Goal: Task Accomplishment & Management: Manage account settings

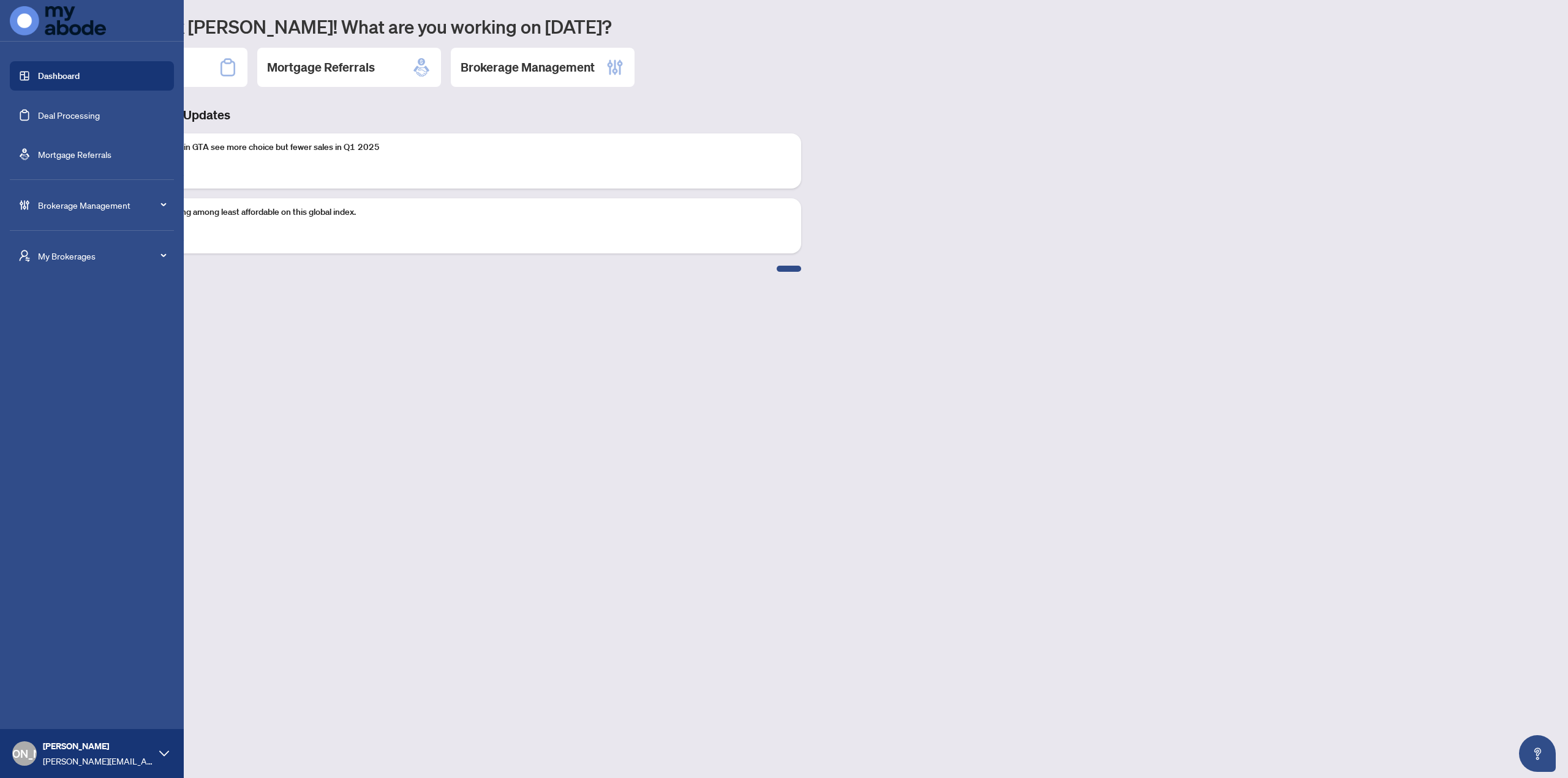
click at [76, 208] on span "Brokerage Management" at bounding box center [101, 204] width 127 height 13
click at [62, 439] on link "Manage Agents" at bounding box center [55, 445] width 61 height 11
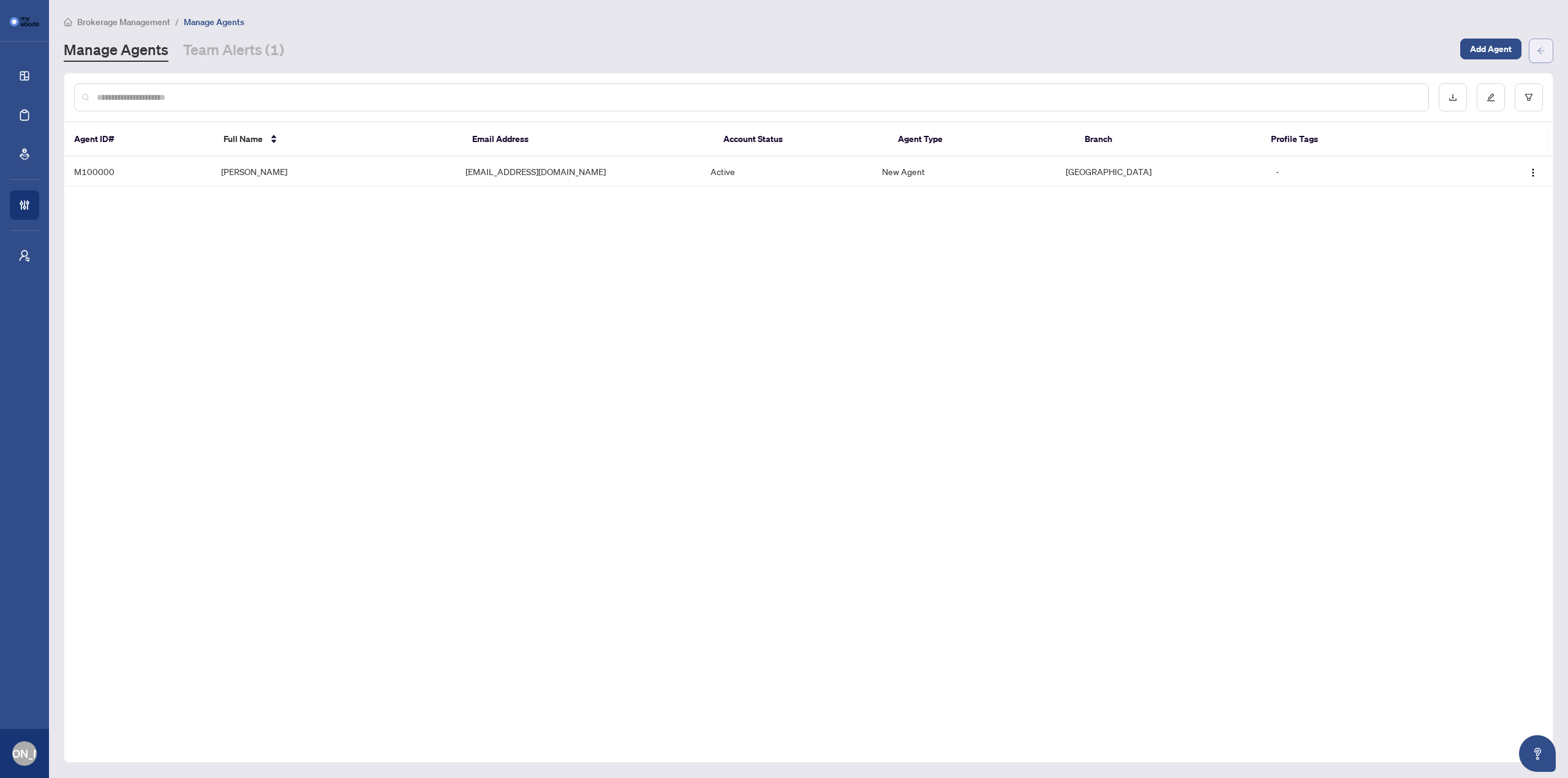
click at [1537, 52] on icon "arrow-left" at bounding box center [1542, 51] width 9 height 9
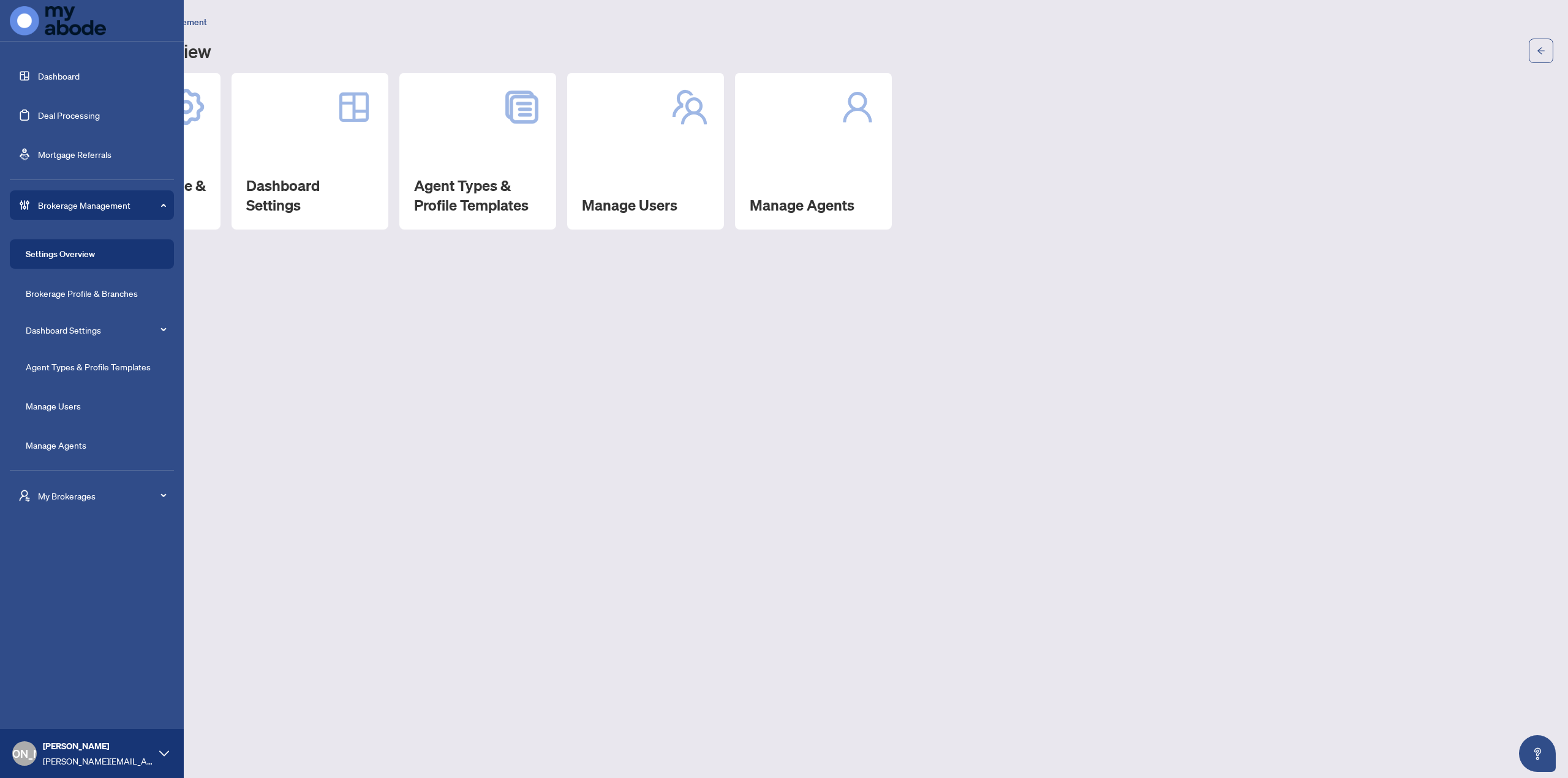
click at [78, 763] on span "[PERSON_NAME][EMAIL_ADDRESS][DOMAIN_NAME]" at bounding box center [98, 760] width 111 height 13
click at [92, 703] on button "Logout" at bounding box center [91, 707] width 164 height 21
